Goal: Task Accomplishment & Management: Manage account settings

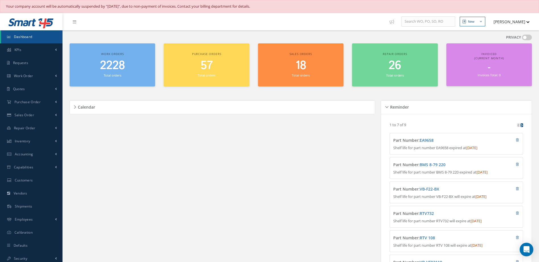
click at [122, 64] on span "2228" at bounding box center [112, 66] width 25 height 16
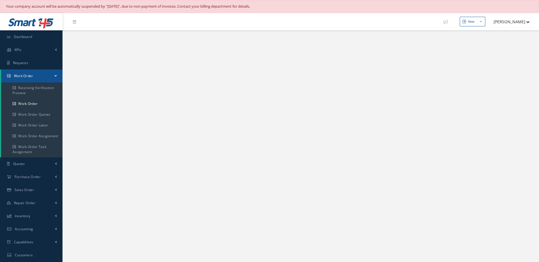
select select "25"
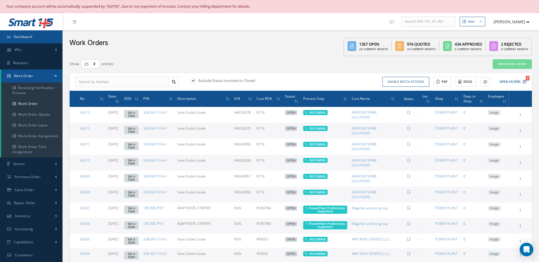
click at [23, 41] on link "Dashboard" at bounding box center [31, 36] width 62 height 13
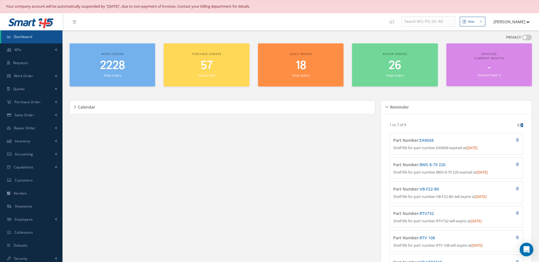
click at [121, 68] on span "2228" at bounding box center [112, 66] width 25 height 16
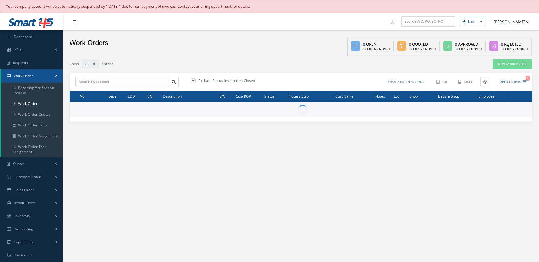
select select "25"
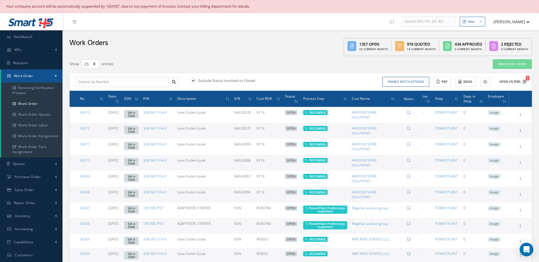
drag, startPoint x: 512, startPoint y: 78, endPoint x: 503, endPoint y: 78, distance: 9.1
click at [512, 78] on button "Open Filters 1" at bounding box center [510, 81] width 32 height 9
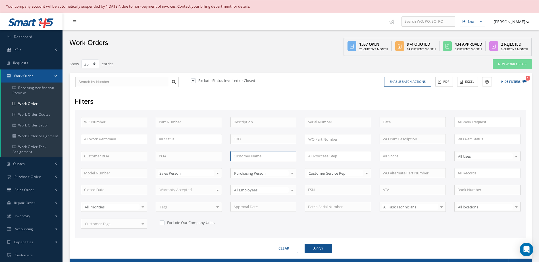
click at [238, 158] on input "text" at bounding box center [263, 156] width 66 height 10
click at [239, 169] on div "3TOP" at bounding box center [263, 167] width 60 height 6
type input "3TOP"
click at [324, 249] on button "Apply" at bounding box center [318, 248] width 28 height 9
click at [45, 39] on link "Dashboard" at bounding box center [31, 36] width 62 height 13
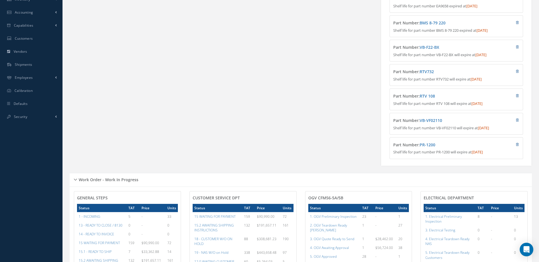
scroll to position [284, 0]
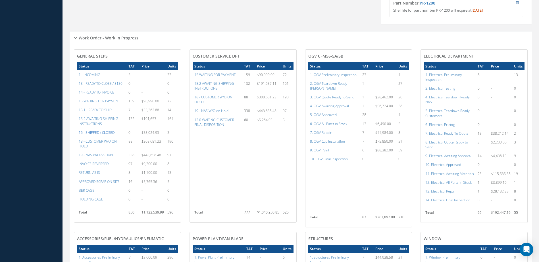
click at [98, 135] on a=22&excludeInternalCustomer=false&excludeInvoicedOrClosed=true&&filtersHidded"] "16 - SHIPPED / CLOSED" at bounding box center [97, 132] width 36 height 5
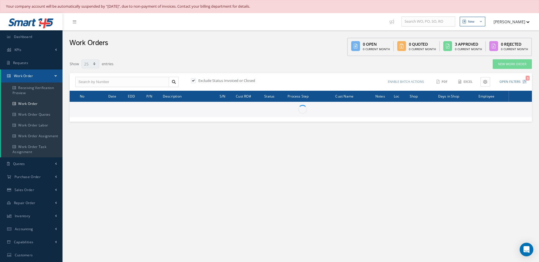
select select "25"
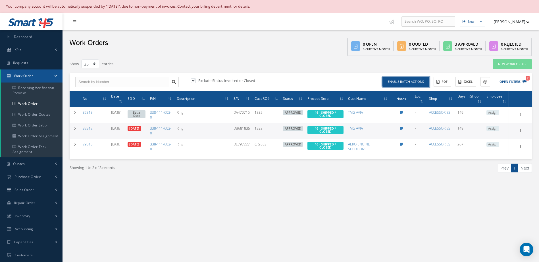
click at [402, 85] on button "Enable batch actions" at bounding box center [405, 82] width 47 height 10
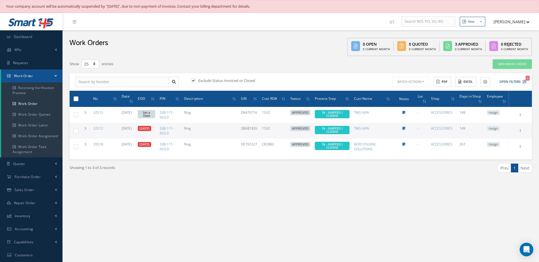
click at [78, 98] on label at bounding box center [78, 98] width 0 height 5
click at [76, 98] on input "checkbox" at bounding box center [76, 99] width 4 height 4
checkbox input "true"
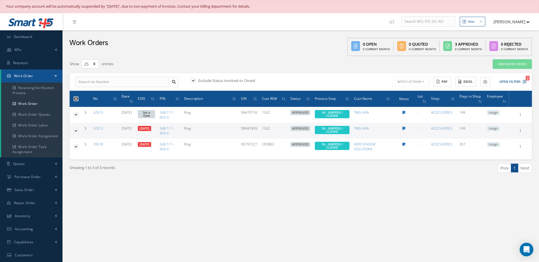
checkbox input "true"
click at [399, 83] on button "Batch Actions" at bounding box center [410, 82] width 38 height 10
click at [403, 100] on link "Close Work Orders" at bounding box center [413, 99] width 45 height 8
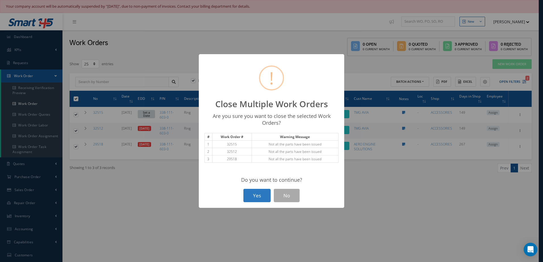
click at [261, 193] on button "Yes" at bounding box center [256, 195] width 27 height 13
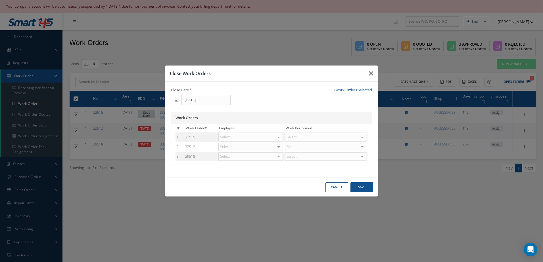
click at [373, 75] on button "button" at bounding box center [370, 74] width 13 height 16
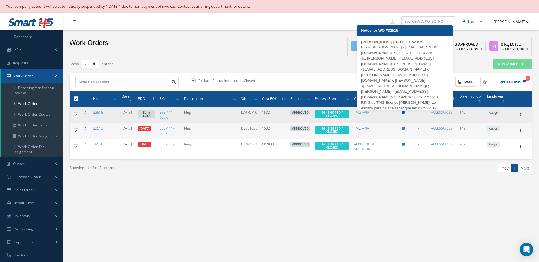
click at [405, 113] on icon at bounding box center [403, 112] width 3 height 3
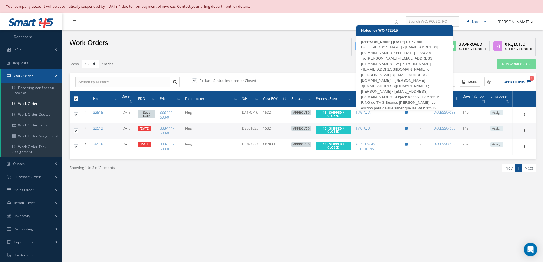
type textarea "From: Yaselis Martinez <ymartinez@nasmro.com> Sent: Wednesday, August 27, 2025 …"
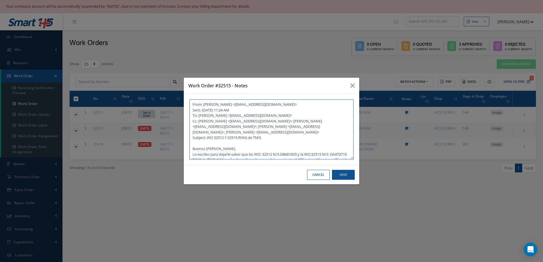
scroll to position [55, 0]
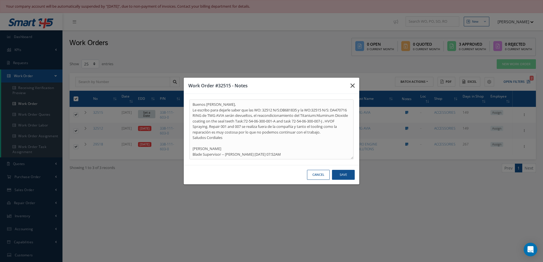
click at [352, 87] on icon "button" at bounding box center [352, 85] width 4 height 7
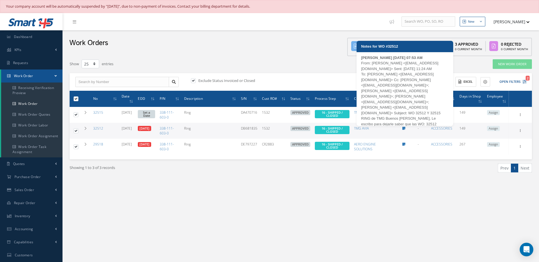
click at [405, 128] on icon at bounding box center [403, 128] width 3 height 3
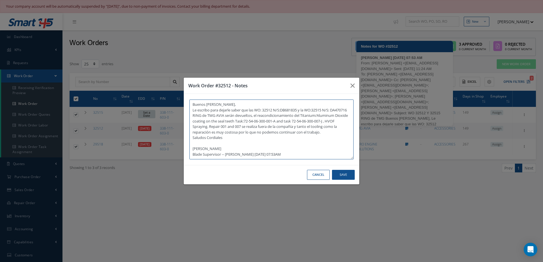
type textarea "From: Yaselis Martinez <ymartinez@nasmro.com> Sent: Wednesday, August 27, 2025 …"
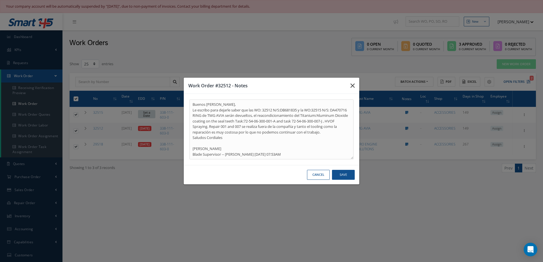
click at [352, 86] on icon "button" at bounding box center [352, 85] width 4 height 7
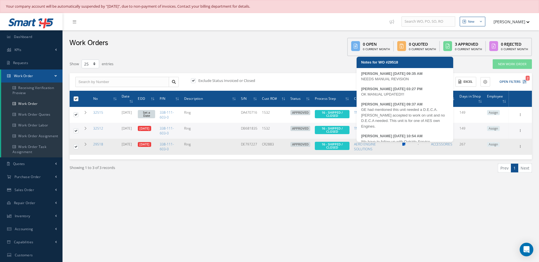
click at [405, 143] on icon at bounding box center [403, 144] width 3 height 3
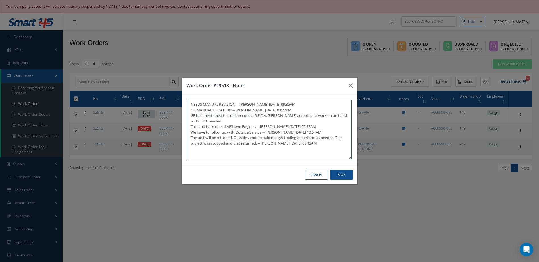
type textarea "NEEDS MANUAL REVISION -- Andres 12/10/2024 09:35AM OK MANUAL UPDATED!!! -- Davi…"
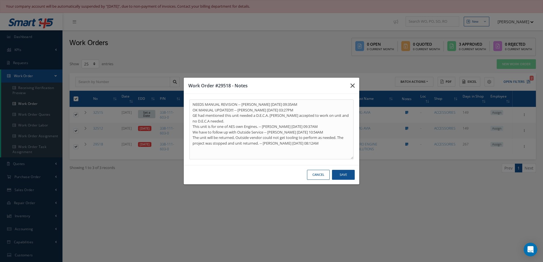
click at [352, 84] on icon "button" at bounding box center [352, 85] width 4 height 7
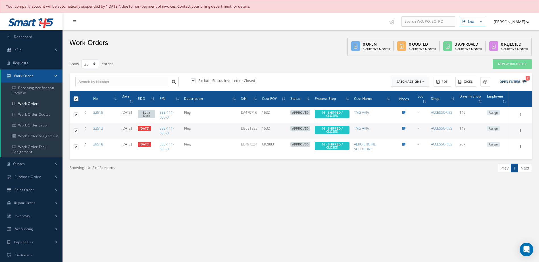
click at [420, 83] on button "Batch Actions" at bounding box center [410, 82] width 38 height 10
click at [416, 97] on link "Close Work Orders" at bounding box center [413, 99] width 45 height 8
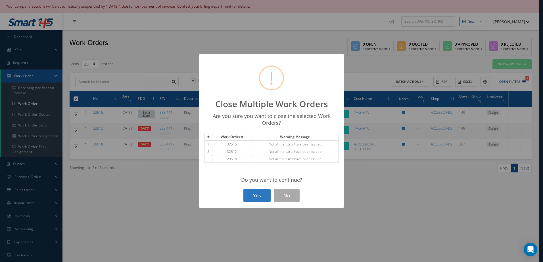
click at [262, 195] on button "Yes" at bounding box center [256, 195] width 27 height 13
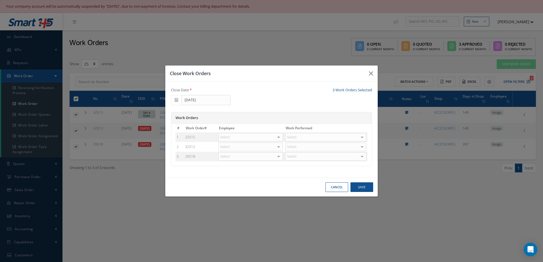
click at [279, 138] on div at bounding box center [279, 137] width 8 height 8
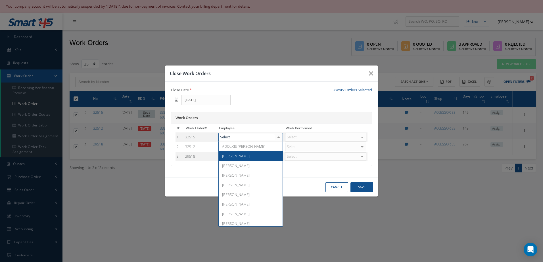
click at [235, 158] on span "[PERSON_NAME]" at bounding box center [236, 156] width 28 height 5
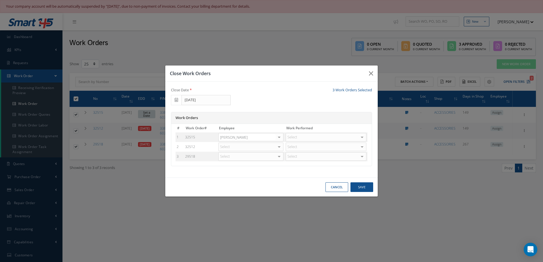
click at [309, 137] on div "Select" at bounding box center [326, 137] width 81 height 9
type input "ret"
click at [305, 156] on span "Return As Is" at bounding box center [299, 156] width 20 height 5
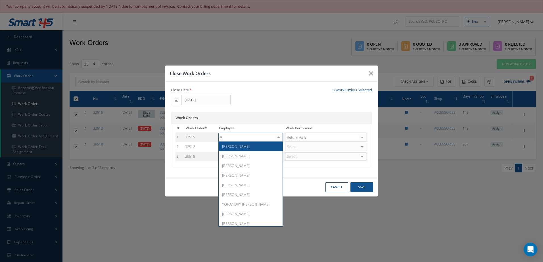
type input "ya"
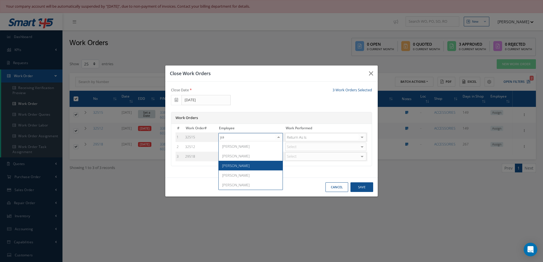
click at [245, 165] on span "[PERSON_NAME]" at bounding box center [236, 165] width 28 height 5
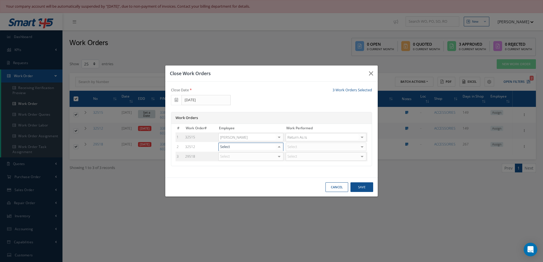
click at [257, 147] on div at bounding box center [250, 147] width 65 height 9
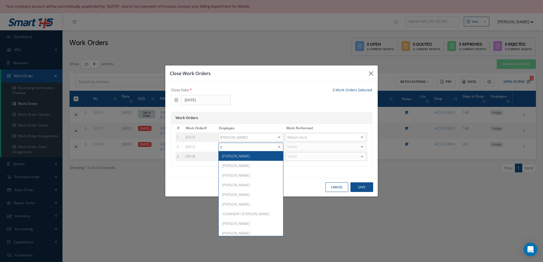
type input "ya"
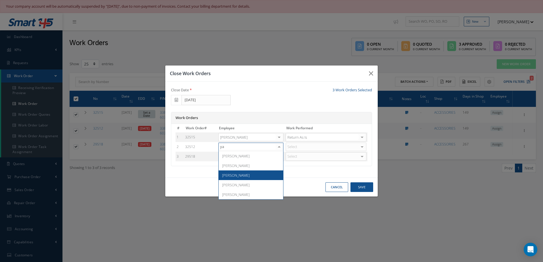
click at [257, 177] on span "[PERSON_NAME]" at bounding box center [251, 176] width 64 height 10
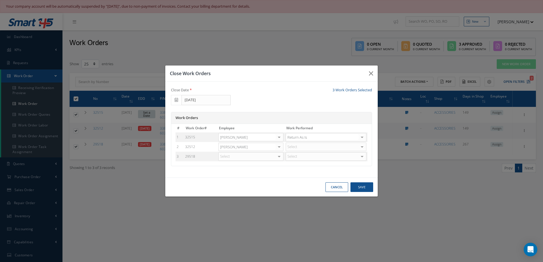
click at [236, 157] on div "Select" at bounding box center [250, 156] width 65 height 9
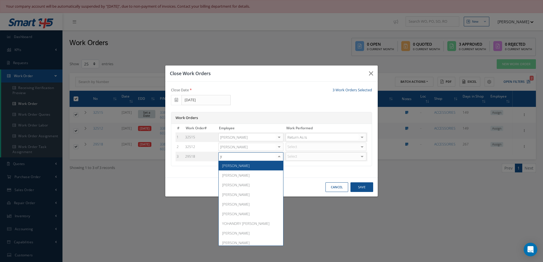
type input "ya"
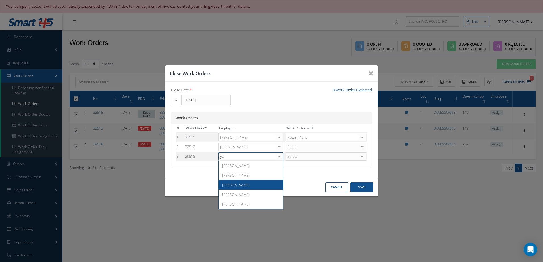
drag, startPoint x: 238, startPoint y: 183, endPoint x: 294, endPoint y: 159, distance: 61.7
click at [238, 184] on span "[PERSON_NAME]" at bounding box center [236, 185] width 28 height 5
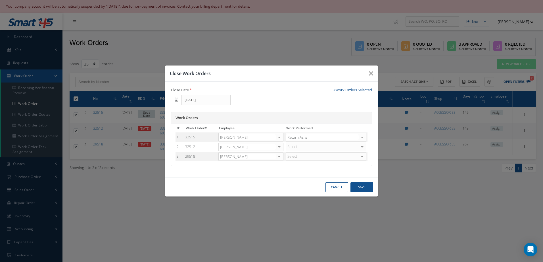
click at [300, 148] on div "Select" at bounding box center [326, 147] width 81 height 9
type input "retu"
click at [303, 165] on span "Return As Is" at bounding box center [299, 165] width 20 height 5
click at [302, 158] on div "Select" at bounding box center [326, 156] width 81 height 9
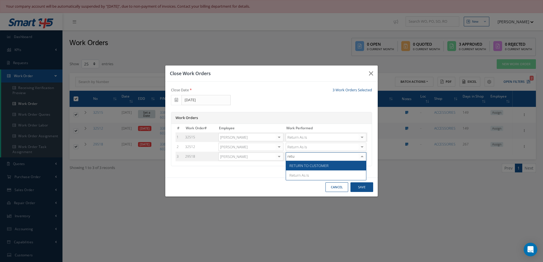
type input "retur"
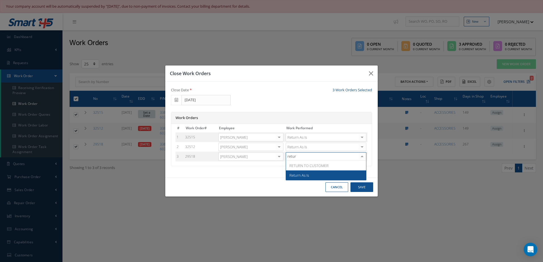
click at [311, 172] on span "Return As Is" at bounding box center [326, 176] width 80 height 10
click at [366, 189] on button "Save" at bounding box center [361, 188] width 23 height 10
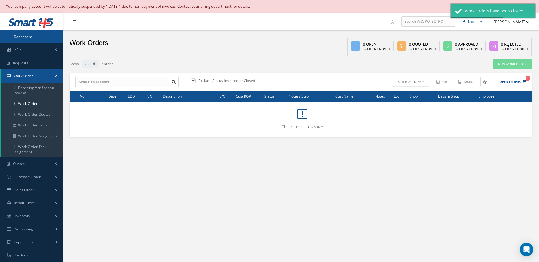
click at [34, 34] on link "Dashboard" at bounding box center [31, 36] width 62 height 13
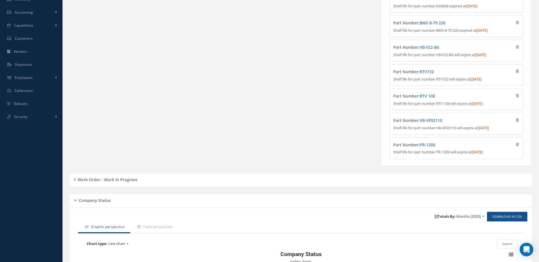
scroll to position [199, 0]
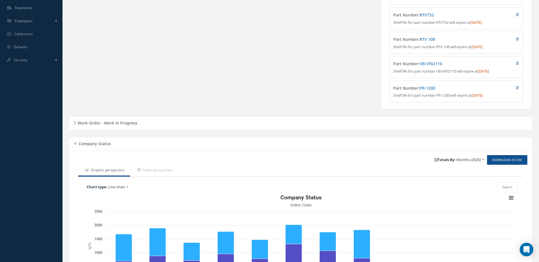
click at [110, 126] on h5 "Work Order - Work In Progress" at bounding box center [106, 122] width 61 height 7
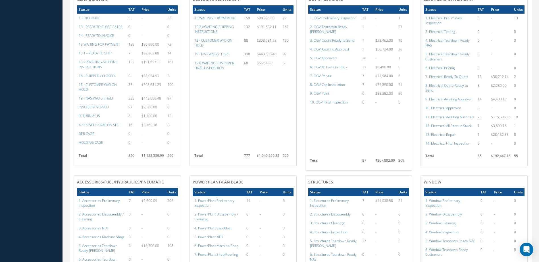
scroll to position [483, 0]
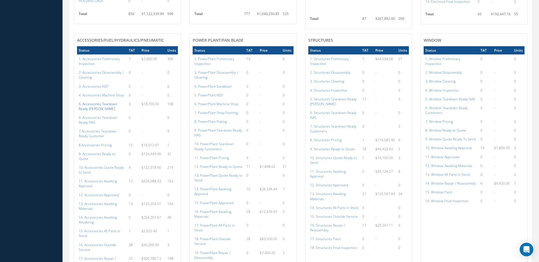
click at [96, 106] on a=105&excludeInternalCustomer=false&excludeInvoicedOrClosed=true&shop_id=14&filtersHidded"] "5. Accessories Teardown Ready [PERSON_NAME]" at bounding box center [98, 107] width 39 height 10
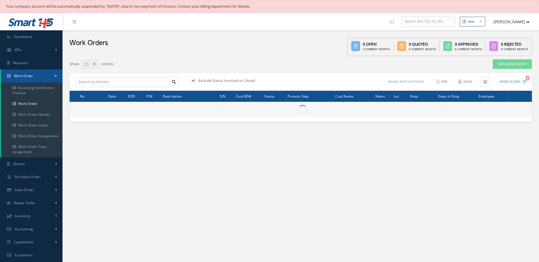
select select "25"
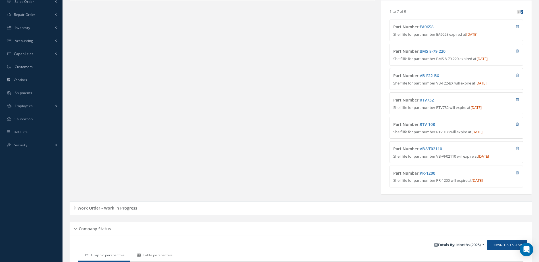
scroll to position [256, 0]
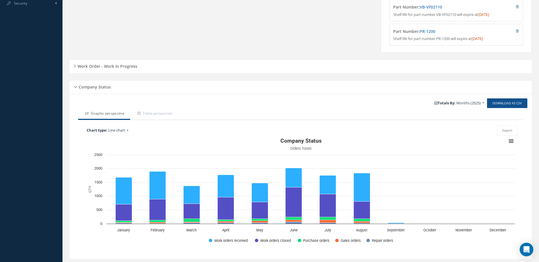
click at [124, 69] on h5 "Work Order - Work In Progress" at bounding box center [106, 65] width 61 height 7
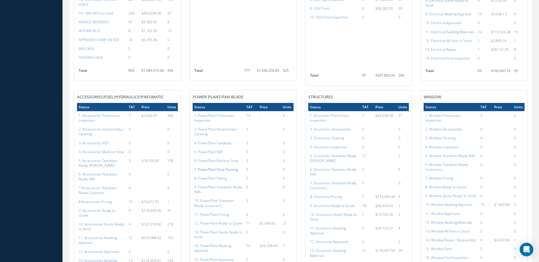
scroll to position [511, 0]
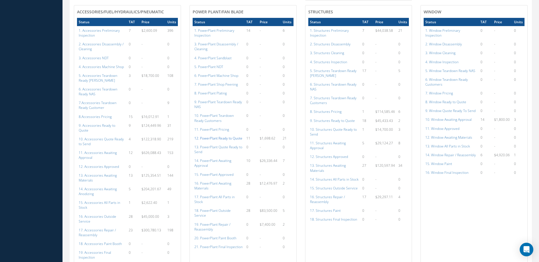
click at [217, 138] on a=131&excludeInternalCustomer=false&excludeInvoicedOrClosed=true&shop_id=15&filtersHidded"] "12. PowerPlant Ready to Quote" at bounding box center [218, 138] width 48 height 5
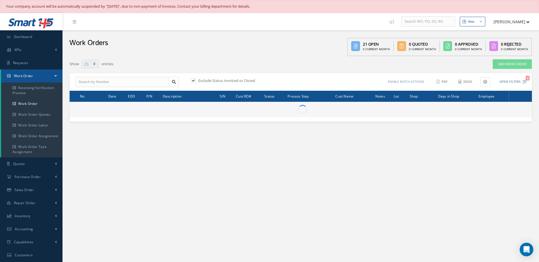
select select "25"
